Goal: Navigation & Orientation: Go to known website

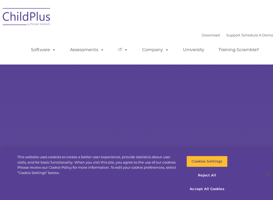
select select "MEDIUM"
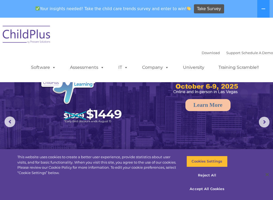
click at [209, 143] on img at bounding box center [136, 104] width 273 height 172
click at [204, 190] on button "Accept All Cookies" at bounding box center [207, 188] width 41 height 11
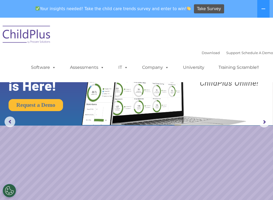
click at [46, 35] on img at bounding box center [26, 35] width 53 height 27
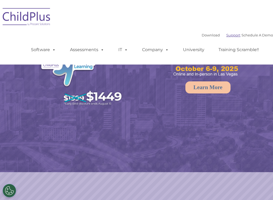
select select "MEDIUM"
